Goal: Task Accomplishment & Management: Complete application form

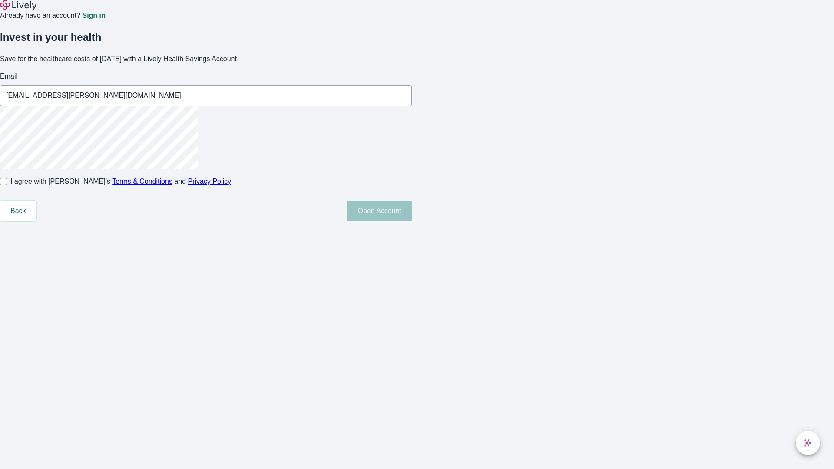
click at [7, 185] on input "I agree with Lively’s Terms & Conditions and Privacy Policy" at bounding box center [3, 181] width 7 height 7
checkbox input "true"
click at [412, 222] on button "Open Account" at bounding box center [379, 211] width 65 height 21
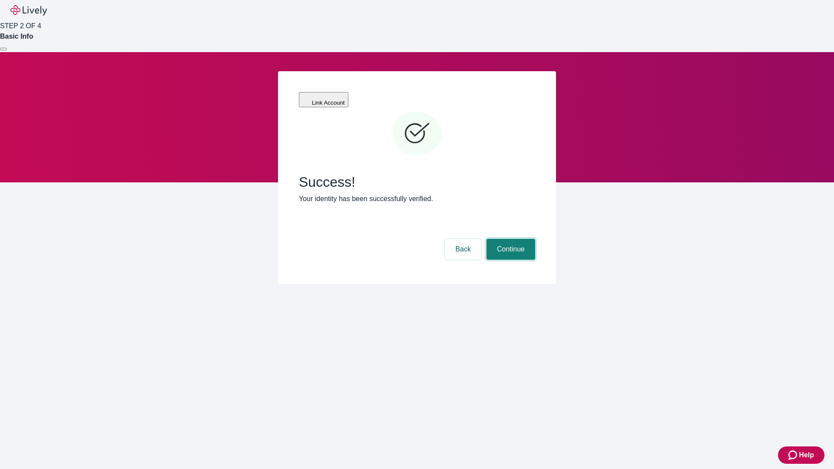
click at [510, 239] on button "Continue" at bounding box center [511, 249] width 49 height 21
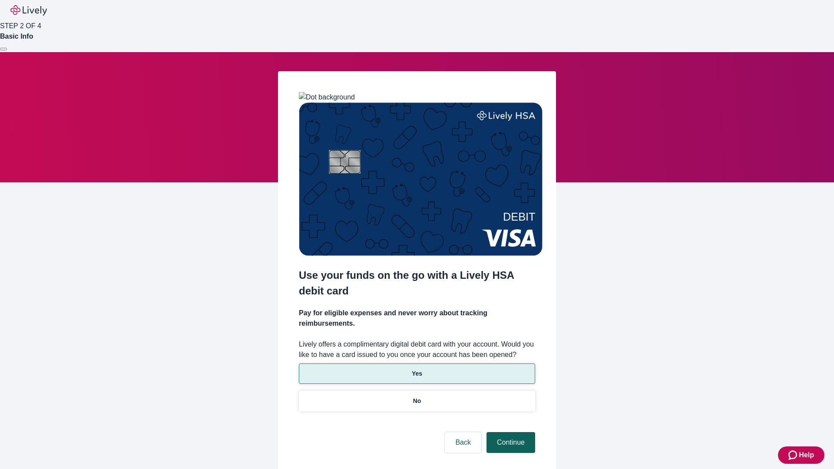
click at [417, 369] on p "Yes" at bounding box center [417, 373] width 10 height 9
click at [510, 432] on button "Continue" at bounding box center [511, 442] width 49 height 21
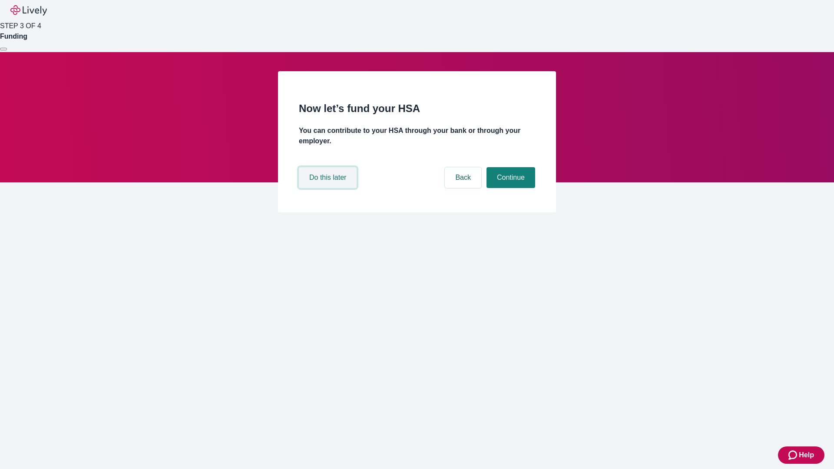
click at [329, 188] on button "Do this later" at bounding box center [328, 177] width 58 height 21
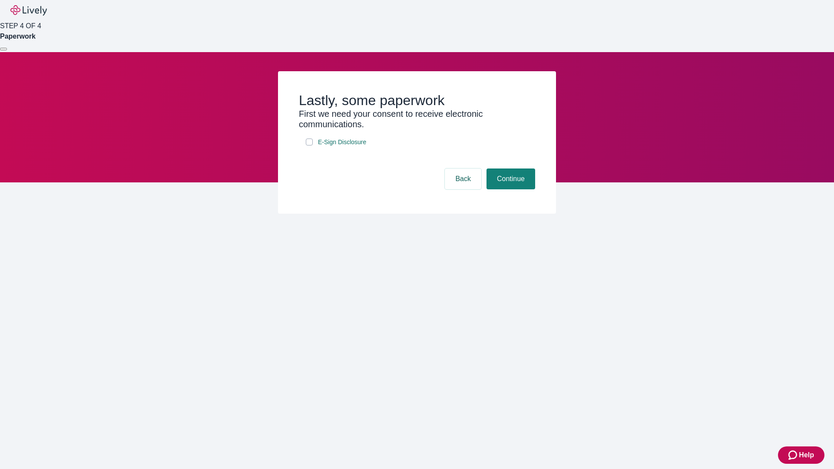
click at [309, 146] on input "E-Sign Disclosure" at bounding box center [309, 142] width 7 height 7
checkbox input "true"
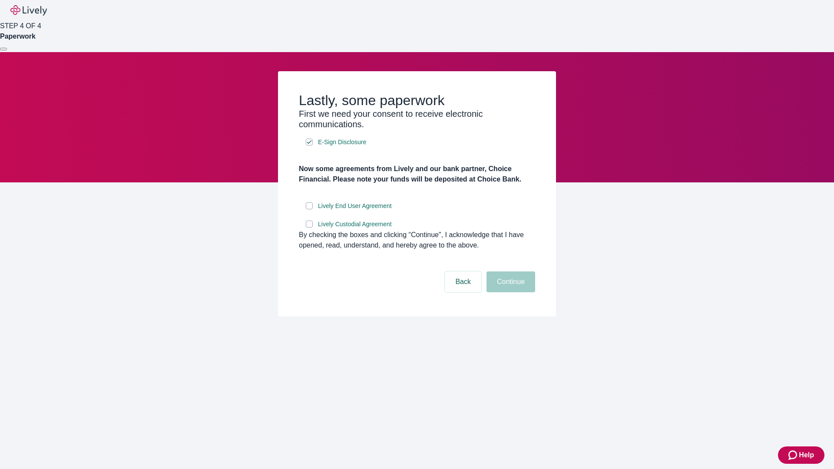
click at [309, 209] on input "Lively End User Agreement" at bounding box center [309, 205] width 7 height 7
checkbox input "true"
click at [309, 228] on input "Lively Custodial Agreement" at bounding box center [309, 224] width 7 height 7
checkbox input "true"
click at [510, 292] on button "Continue" at bounding box center [511, 282] width 49 height 21
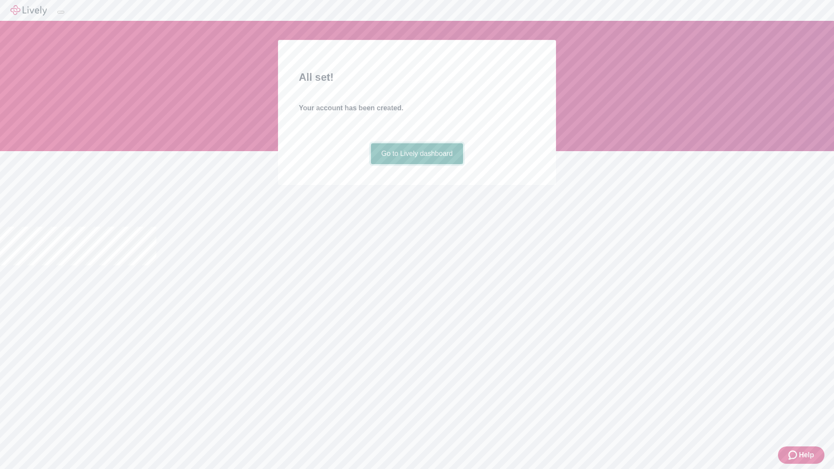
click at [417, 164] on link "Go to Lively dashboard" at bounding box center [417, 153] width 93 height 21
